Goal: Task Accomplishment & Management: Use online tool/utility

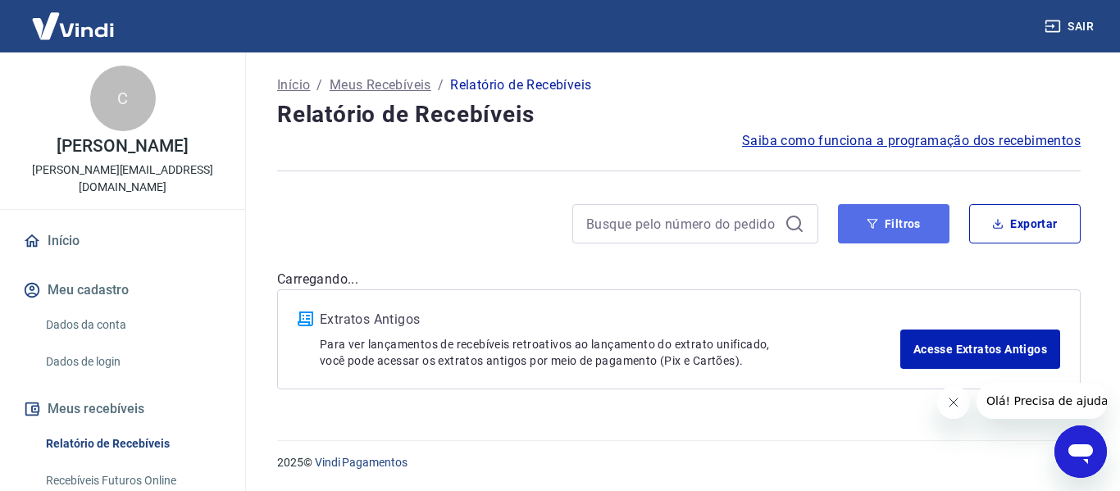
click at [865, 223] on button "Filtros" at bounding box center [894, 223] width 112 height 39
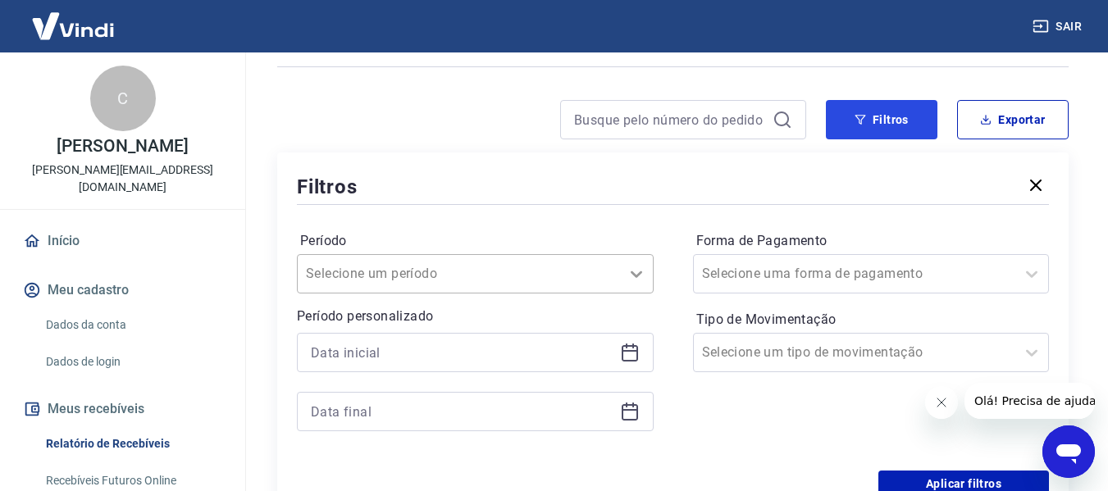
scroll to position [246, 0]
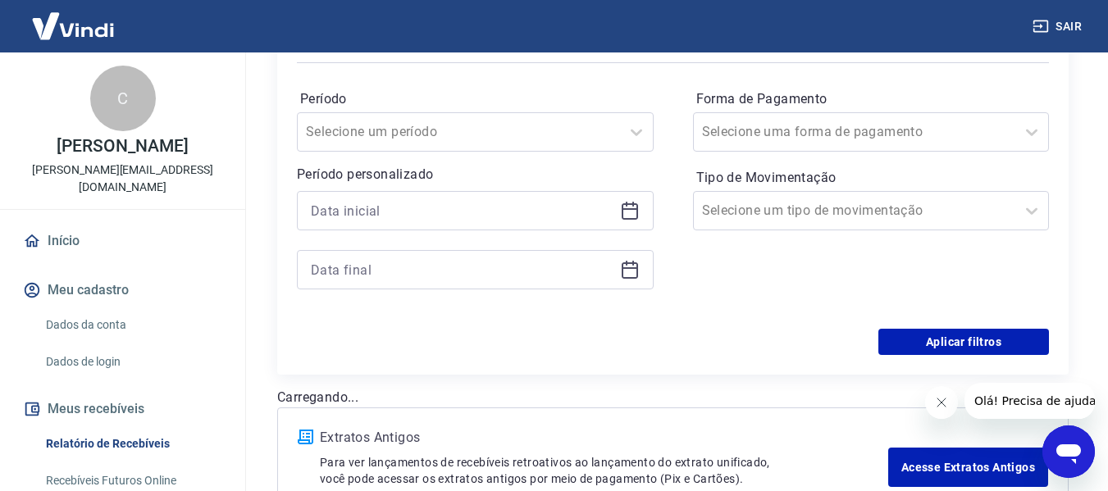
click at [632, 205] on icon at bounding box center [633, 204] width 2 height 5
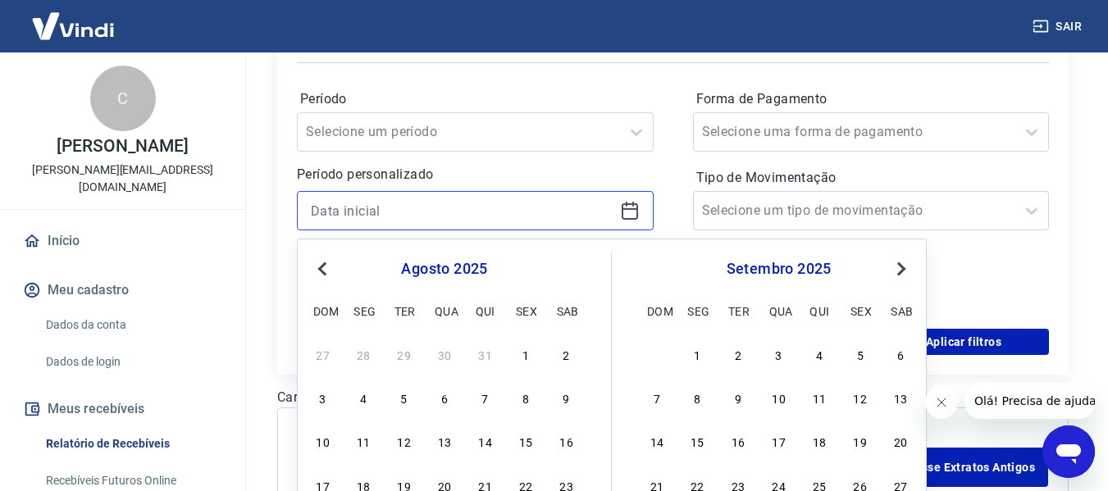
scroll to position [328, 0]
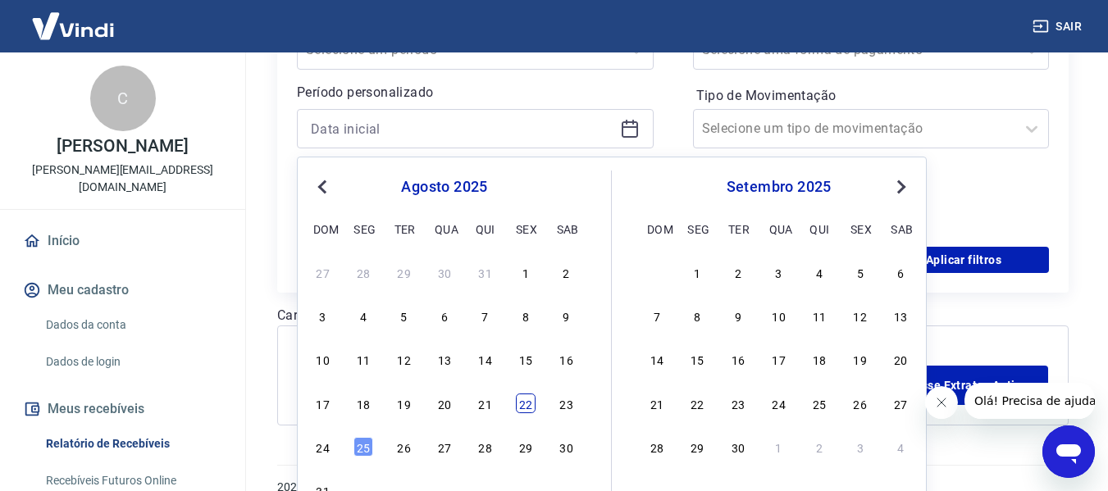
click at [523, 403] on div "22" at bounding box center [526, 404] width 20 height 20
type input "[DATE]"
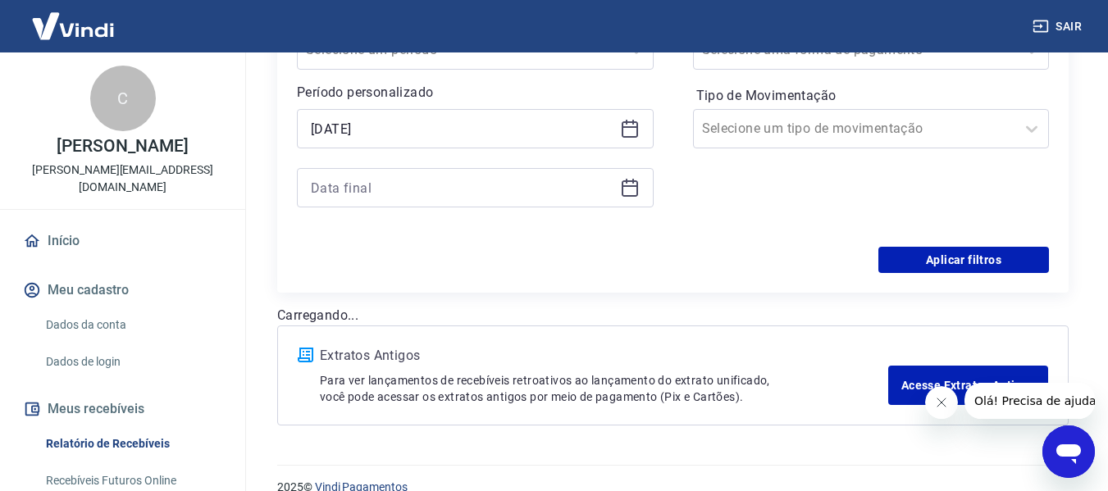
drag, startPoint x: 626, startPoint y: 185, endPoint x: 626, endPoint y: 195, distance: 9.9
click at [630, 186] on icon at bounding box center [630, 186] width 16 height 2
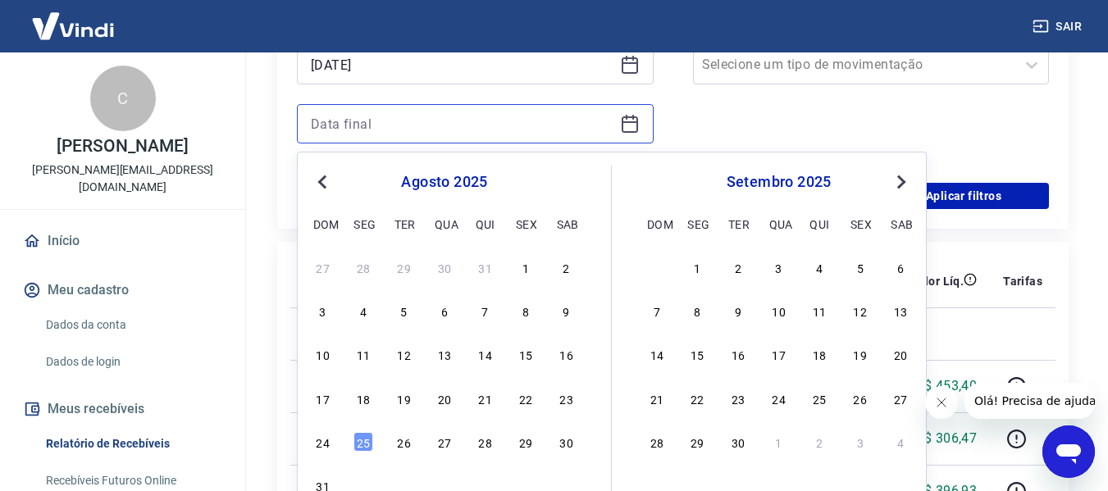
scroll to position [410, 0]
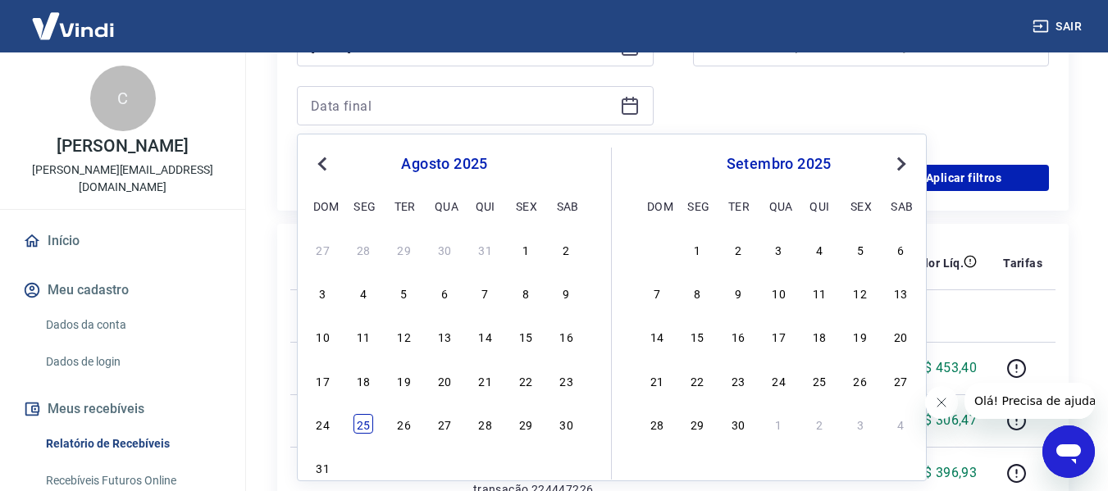
click at [365, 422] on div "25" at bounding box center [363, 424] width 20 height 20
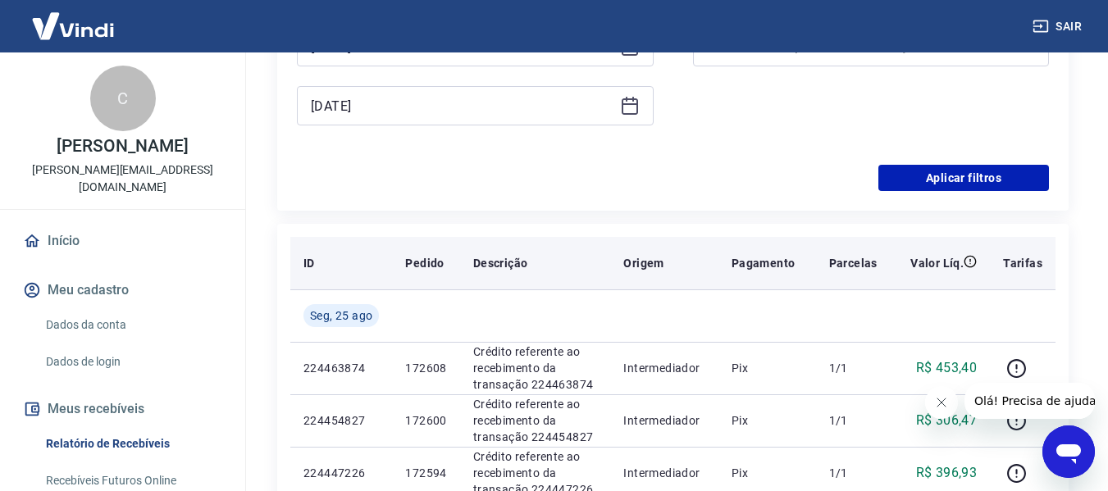
type input "[DATE]"
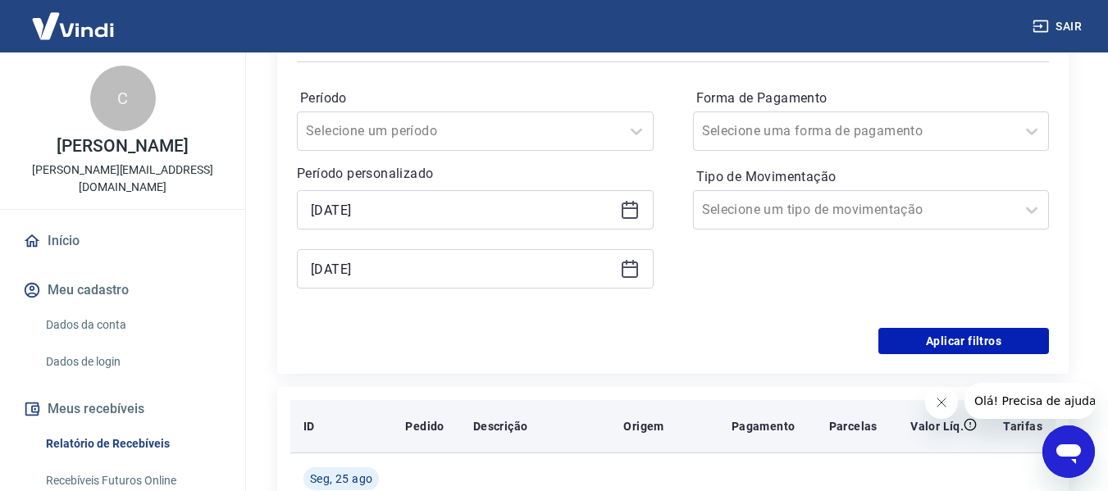
scroll to position [246, 0]
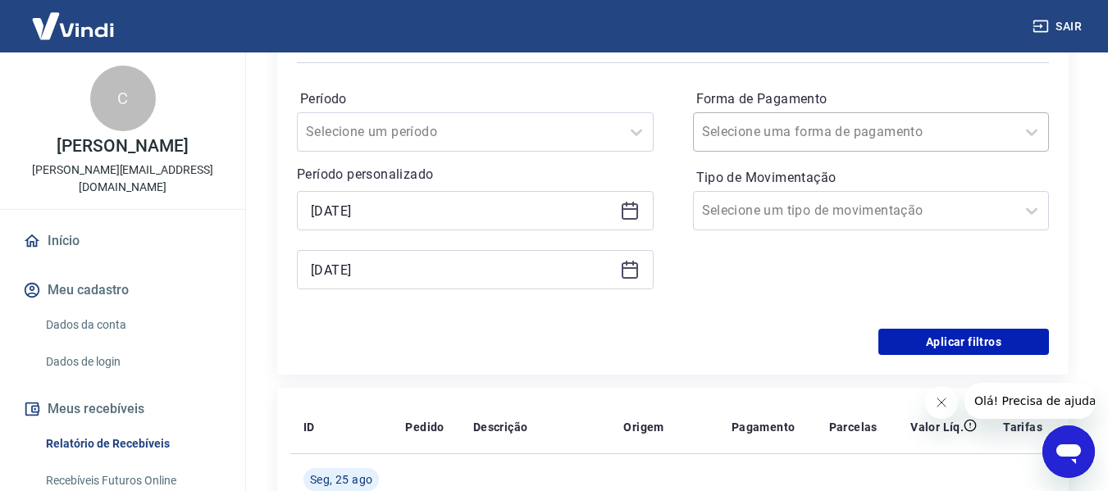
click at [804, 130] on input "Forma de Pagamento" at bounding box center [785, 132] width 166 height 20
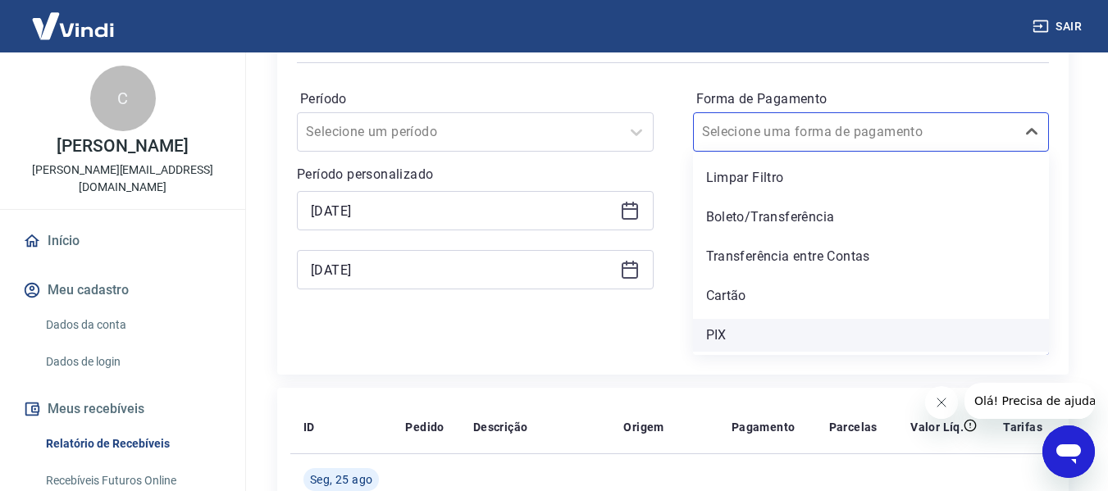
click at [716, 337] on div "PIX" at bounding box center [871, 335] width 357 height 33
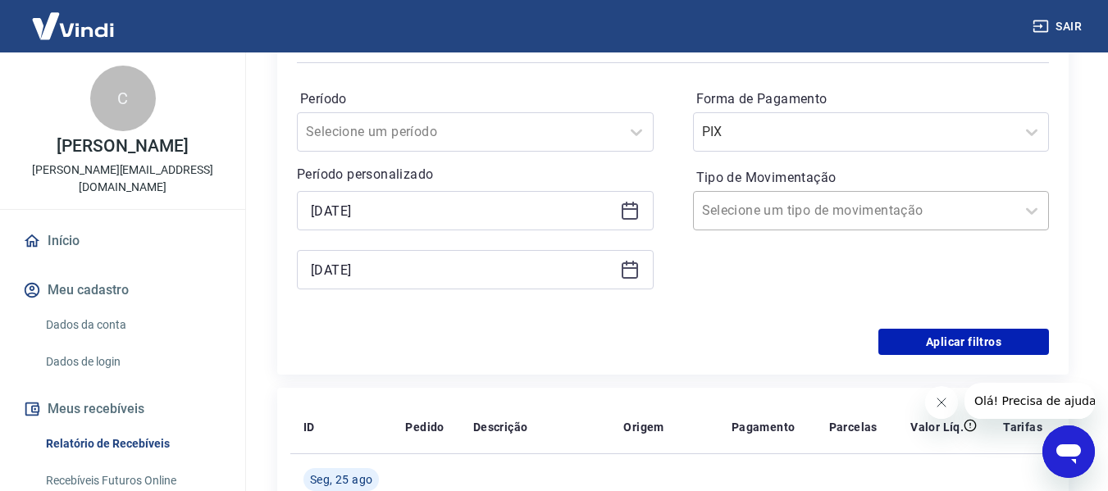
click at [754, 218] on input "Tipo de Movimentação" at bounding box center [785, 211] width 166 height 20
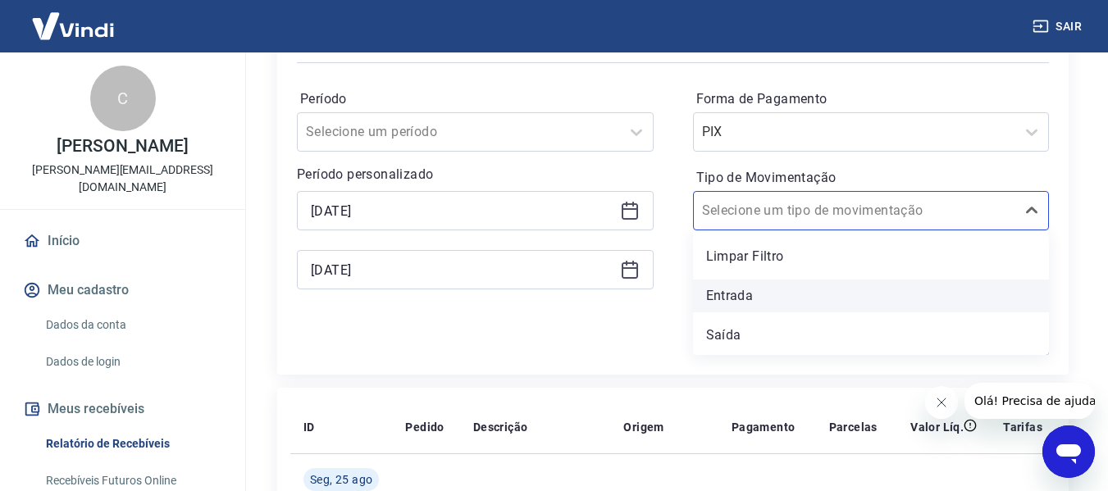
click at [760, 293] on div "Entrada" at bounding box center [871, 296] width 357 height 33
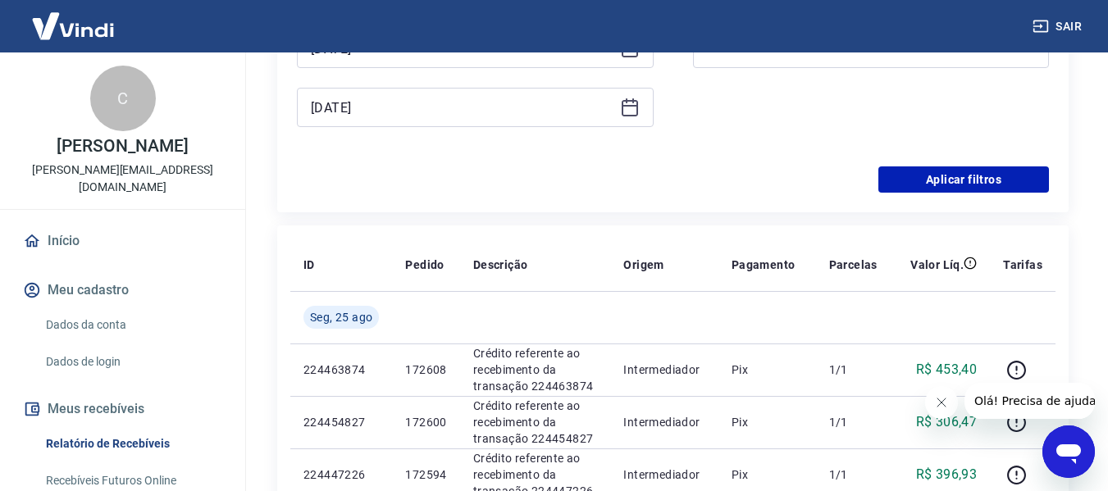
scroll to position [410, 0]
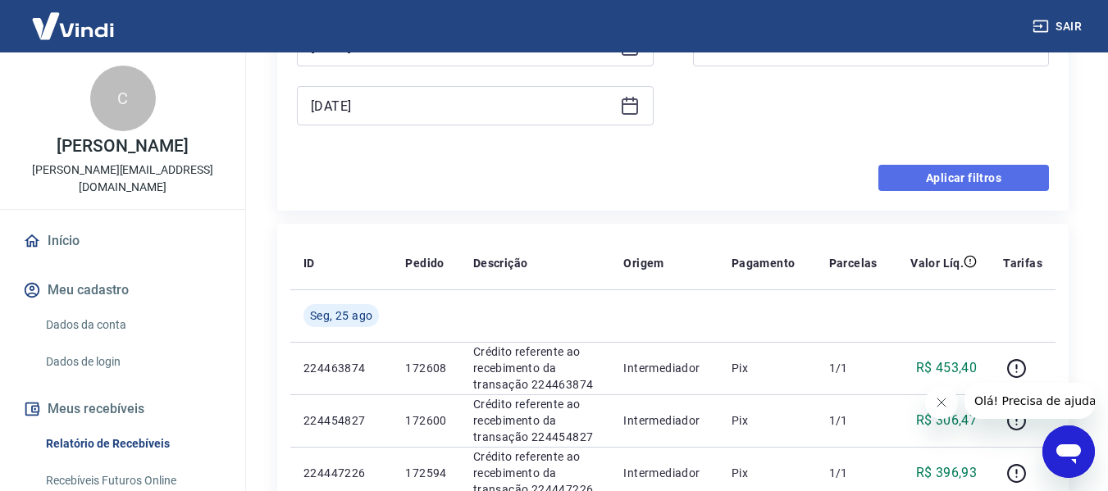
click at [948, 178] on button "Aplicar filtros" at bounding box center [963, 178] width 171 height 26
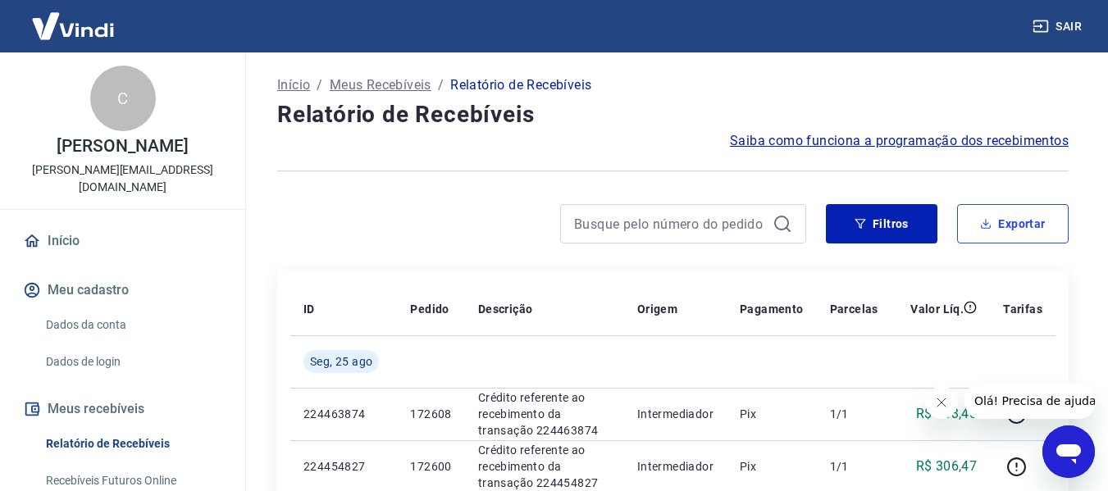
drag, startPoint x: 1015, startPoint y: 217, endPoint x: 1007, endPoint y: 225, distance: 11.0
click at [1018, 217] on button "Exportar" at bounding box center [1013, 223] width 112 height 39
type input "[DATE]"
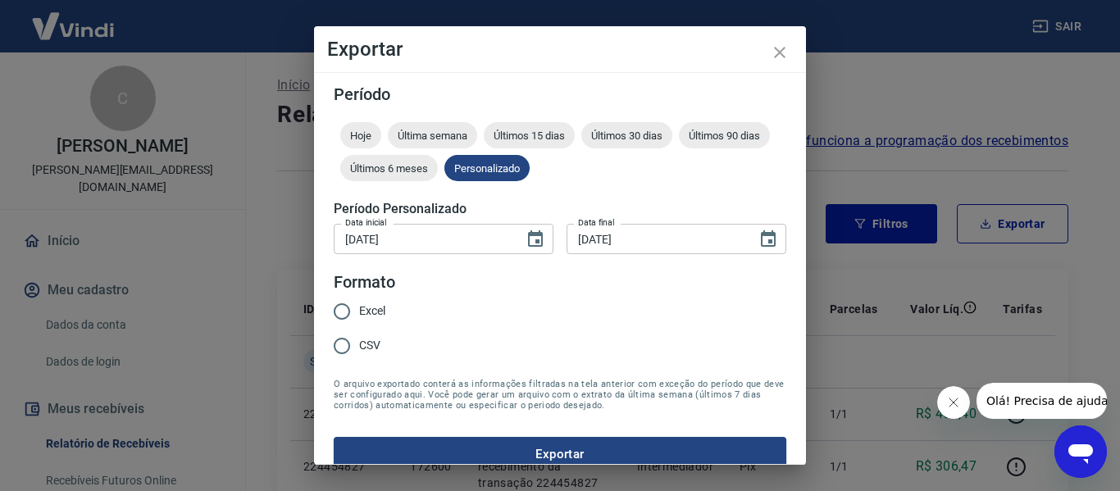
click at [338, 305] on input "Excel" at bounding box center [342, 311] width 34 height 34
radio input "true"
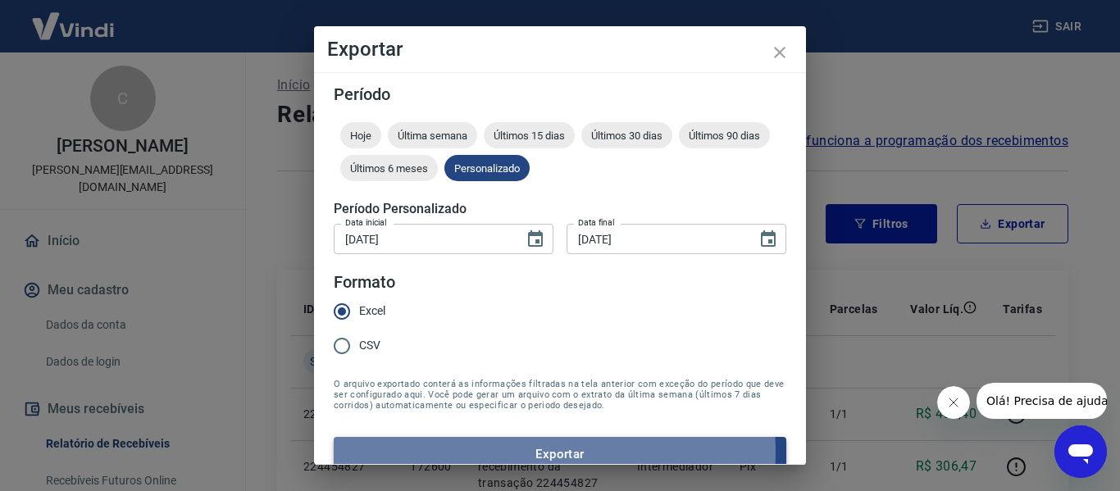
click at [517, 452] on button "Exportar" at bounding box center [560, 454] width 453 height 34
